Goal: Information Seeking & Learning: Find specific fact

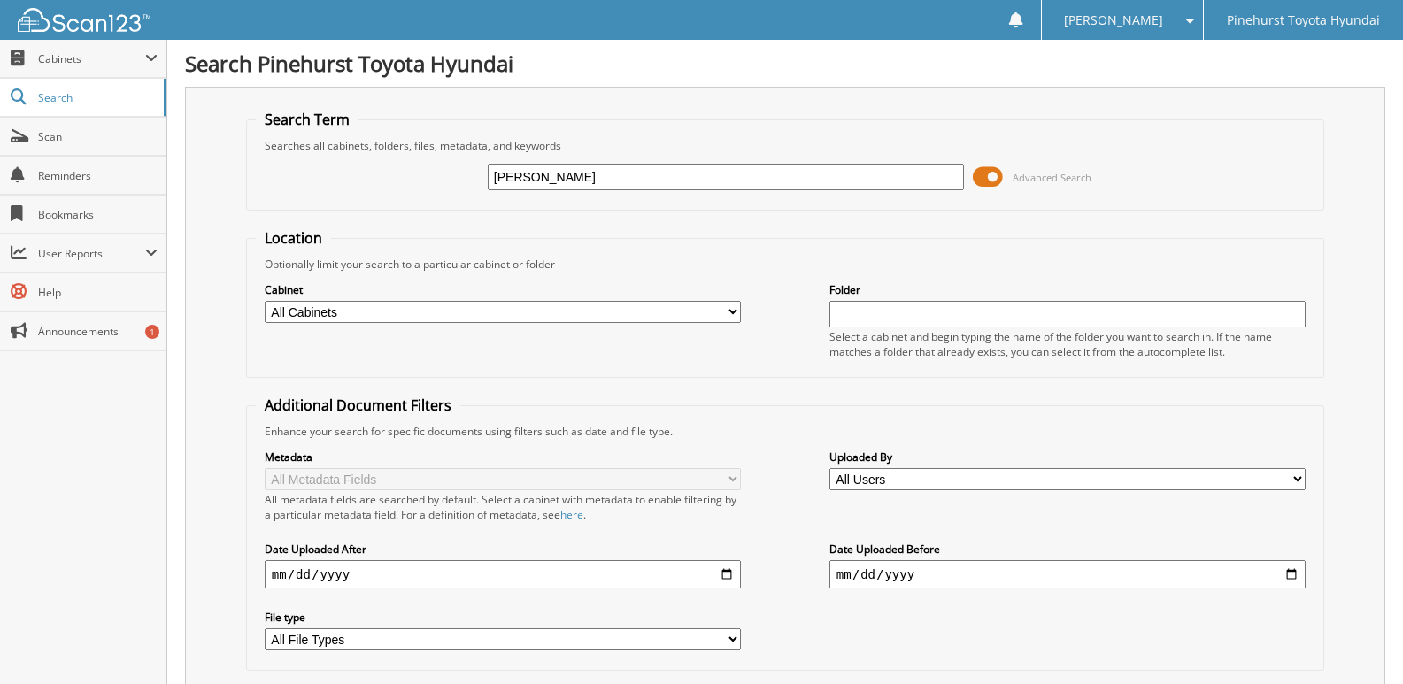
type input "[PERSON_NAME]"
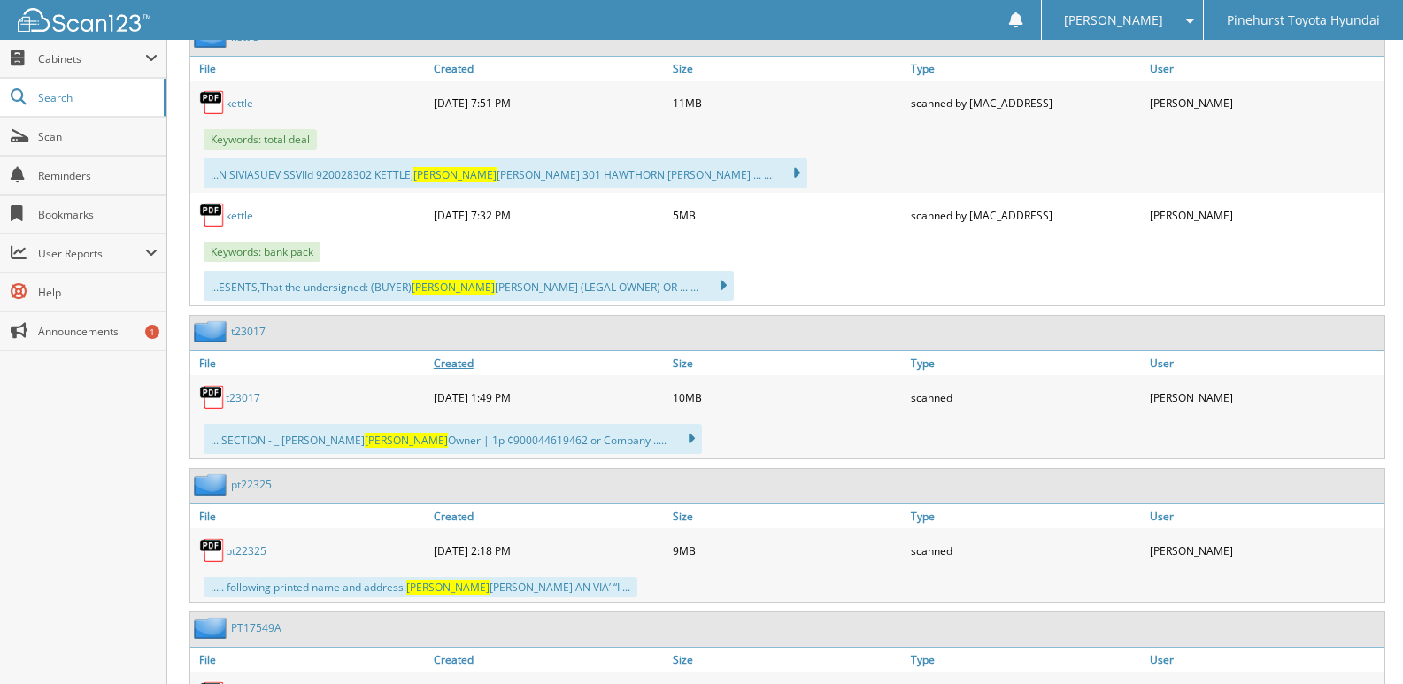
scroll to position [1062, 0]
click at [214, 392] on img at bounding box center [212, 396] width 27 height 27
click at [238, 401] on link "t23017" at bounding box center [243, 397] width 35 height 15
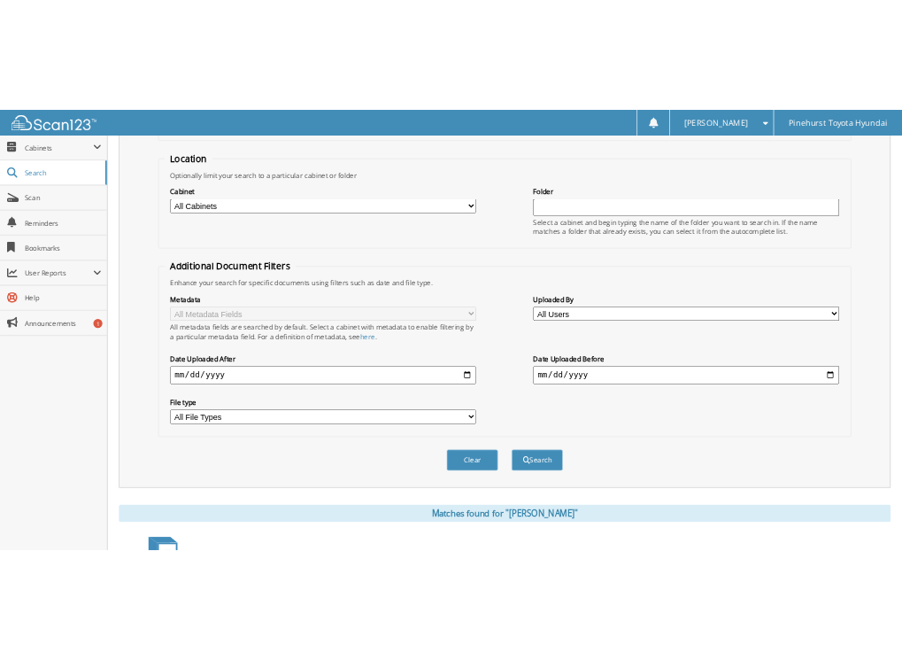
scroll to position [0, 0]
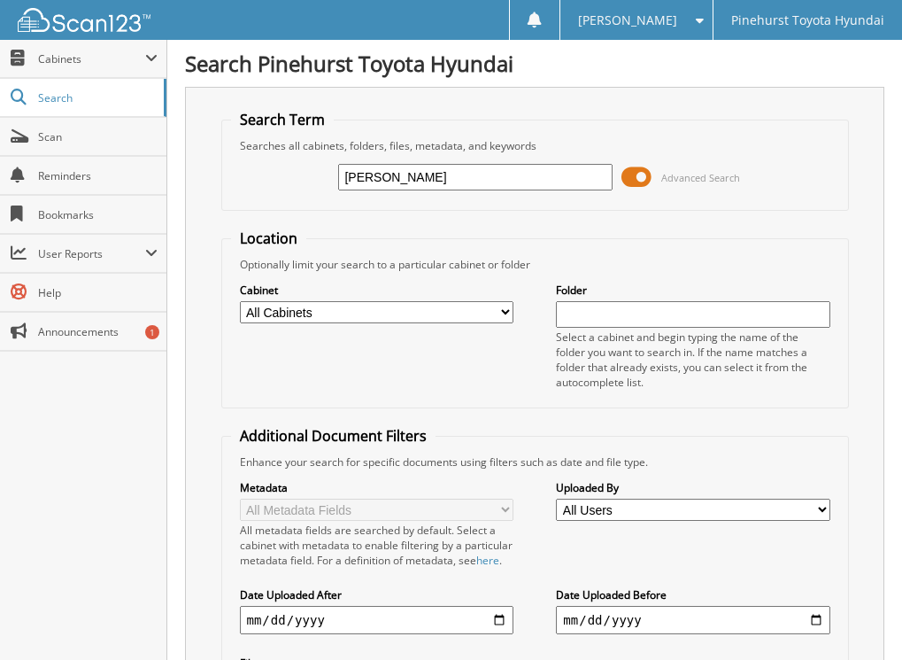
click at [395, 181] on input "[PERSON_NAME]" at bounding box center [475, 177] width 274 height 27
type input "[PERSON_NAME]"
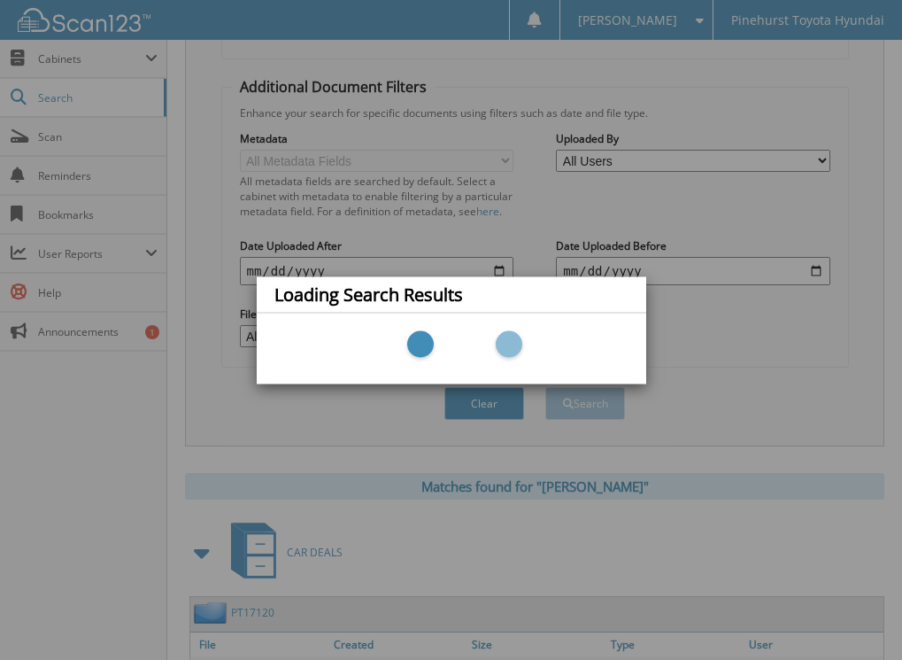
scroll to position [177, 0]
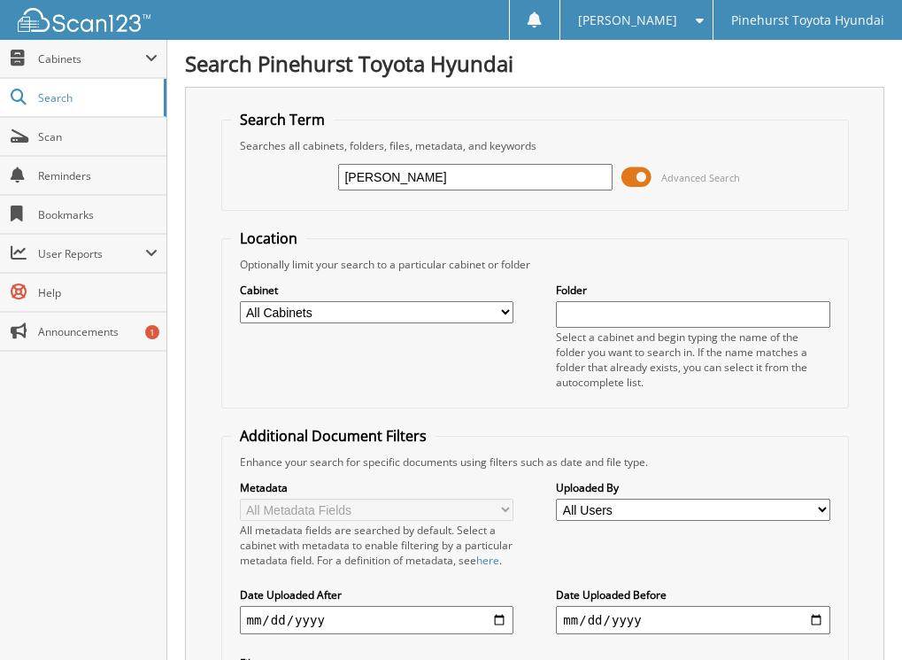
click at [386, 183] on input "[PERSON_NAME]" at bounding box center [475, 177] width 274 height 27
type input "karin akers"
